Goal: Check status: Check status

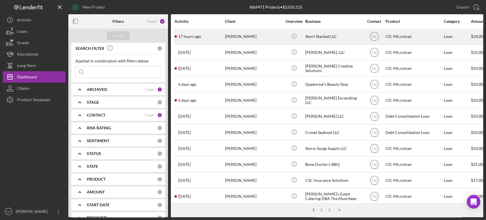
click at [257, 34] on div "[PERSON_NAME]" at bounding box center [253, 36] width 57 height 15
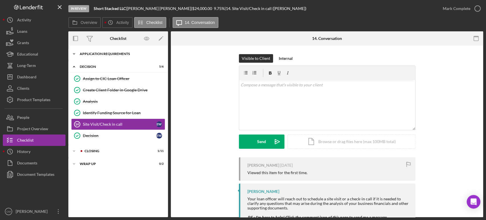
click at [91, 56] on div "Icon/Expander APPLICATION REQUIREMENTS 14 / 14" at bounding box center [118, 53] width 100 height 11
click at [83, 54] on div "APPLICATION REQUIREMENTS" at bounding box center [120, 53] width 81 height 3
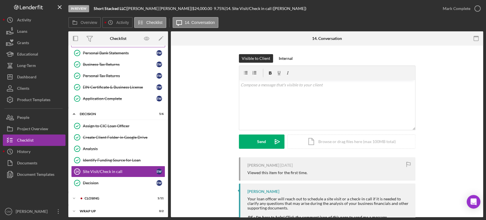
scroll to position [117, 0]
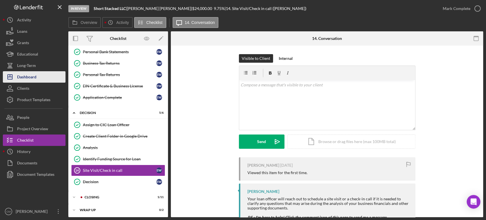
click at [31, 74] on div "Dashboard" at bounding box center [26, 77] width 19 height 13
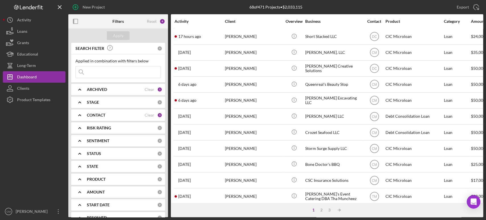
click at [98, 72] on input at bounding box center [118, 71] width 85 height 11
type input "hundred"
click at [113, 35] on button "Apply" at bounding box center [118, 35] width 23 height 9
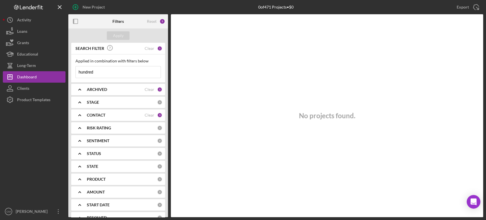
click at [115, 87] on div "ARCHIVED" at bounding box center [116, 89] width 58 height 5
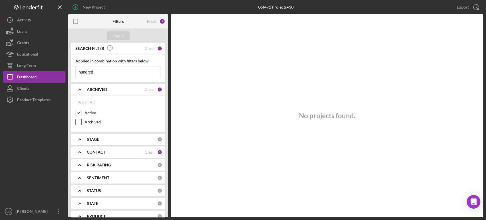
click at [77, 123] on input "Archived" at bounding box center [79, 122] width 6 height 6
checkbox input "true"
click at [119, 34] on div "Apply" at bounding box center [118, 35] width 11 height 9
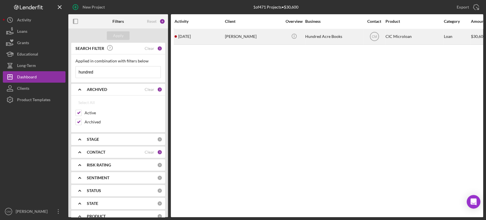
click at [262, 38] on div "[PERSON_NAME]" at bounding box center [253, 36] width 57 height 15
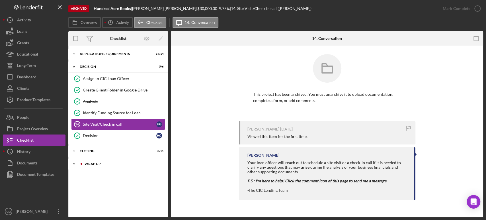
click at [87, 164] on div "WRAP UP" at bounding box center [123, 163] width 76 height 3
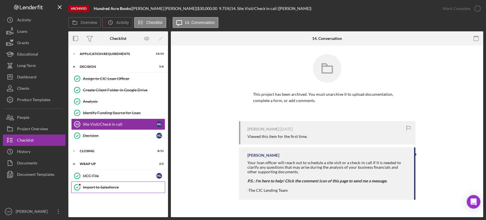
click at [97, 191] on link "Import to Salesforce Import to Salesforce" at bounding box center [118, 186] width 94 height 11
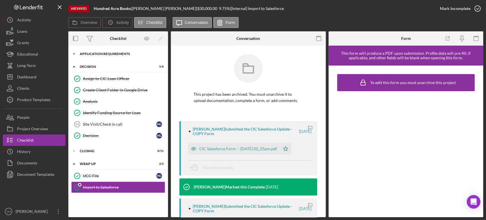
click at [101, 55] on div "APPLICATION REQUIREMENTS" at bounding box center [120, 53] width 81 height 3
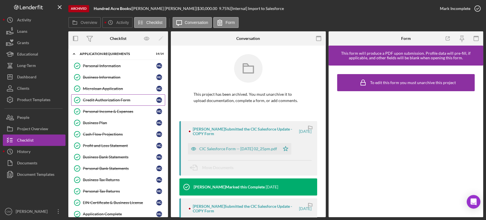
click at [103, 101] on div "Credit Authorization Form" at bounding box center [120, 100] width 74 height 5
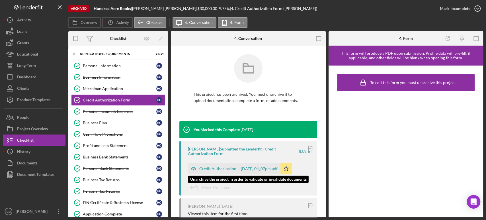
click at [195, 168] on icon "button" at bounding box center [193, 168] width 11 height 11
